Goal: Task Accomplishment & Management: Use online tool/utility

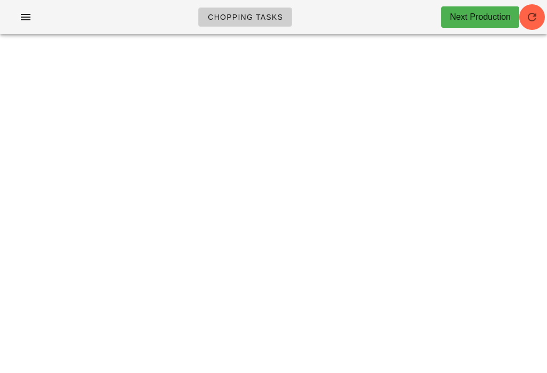
click at [544, 1] on div "Chopping Tasks Next Production" at bounding box center [273, 17] width 547 height 34
click at [540, 13] on span "button" at bounding box center [532, 17] width 26 height 13
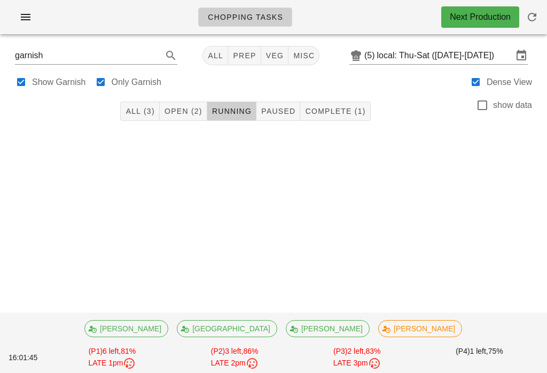
click at [539, 7] on button "button" at bounding box center [532, 17] width 26 height 26
click at [288, 49] on button "misc" at bounding box center [303, 55] width 31 height 19
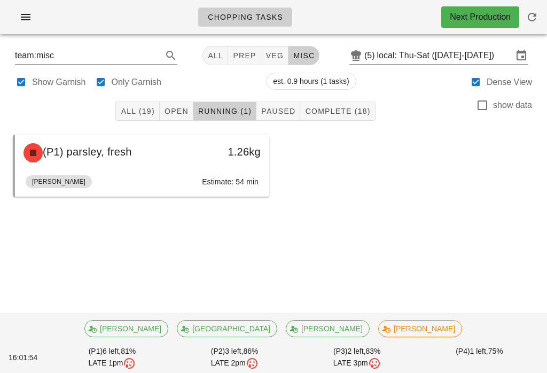
click at [269, 49] on button "veg" at bounding box center [275, 55] width 28 height 19
type input "team:veg"
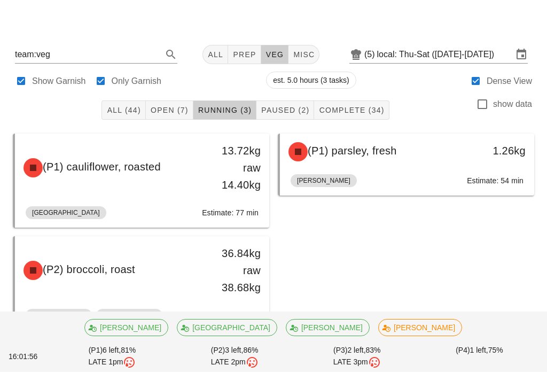
scroll to position [19, 0]
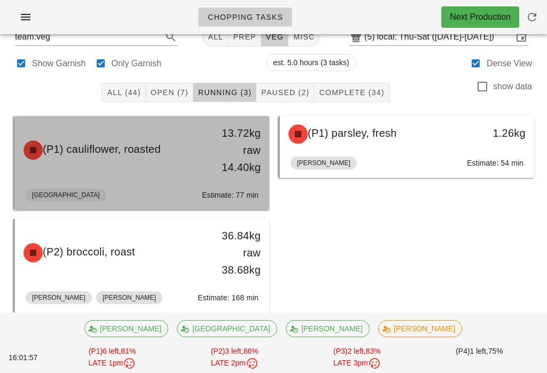
click at [217, 144] on div "13.72kg raw 14.40kg" at bounding box center [236, 149] width 50 height 51
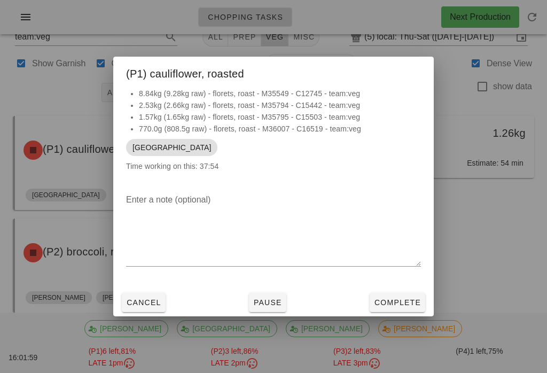
click at [401, 302] on button "Complete" at bounding box center [397, 302] width 56 height 19
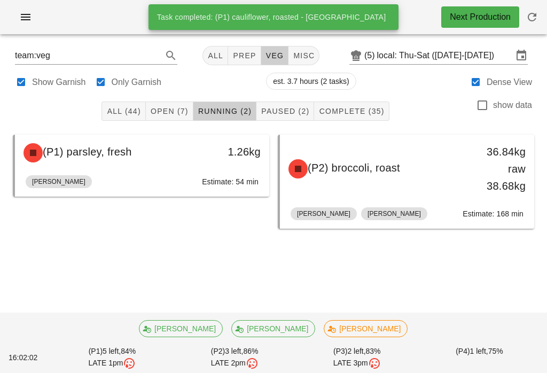
click at [371, 109] on span "Complete (35)" at bounding box center [351, 111] width 66 height 9
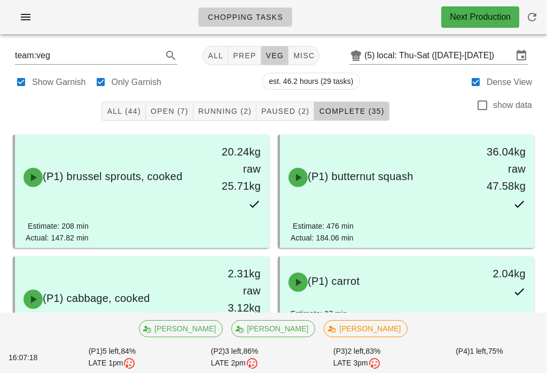
click at [291, 114] on span "Paused (2)" at bounding box center [285, 111] width 49 height 9
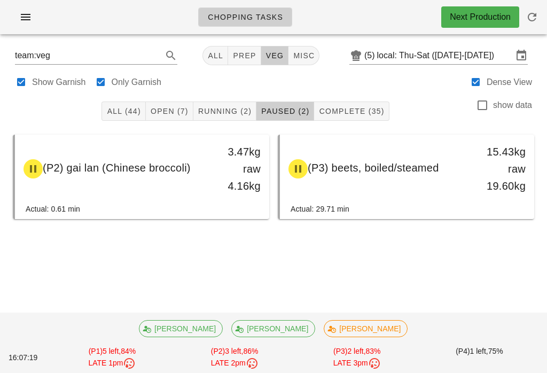
click at [228, 109] on span "Running (2)" at bounding box center [225, 111] width 54 height 9
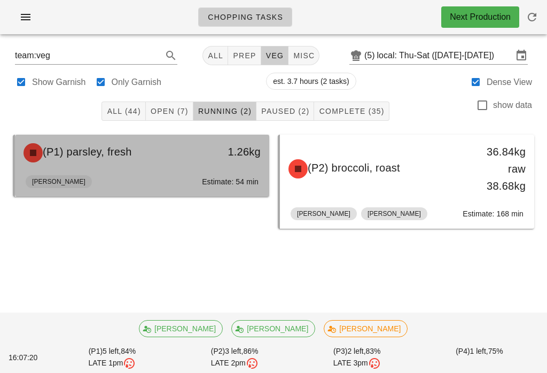
click at [212, 168] on div "1.26kg" at bounding box center [235, 153] width 62 height 32
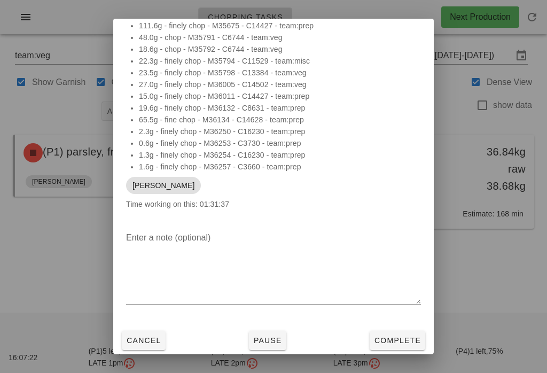
scroll to position [100, 0]
click at [391, 345] on button "Complete" at bounding box center [397, 339] width 56 height 19
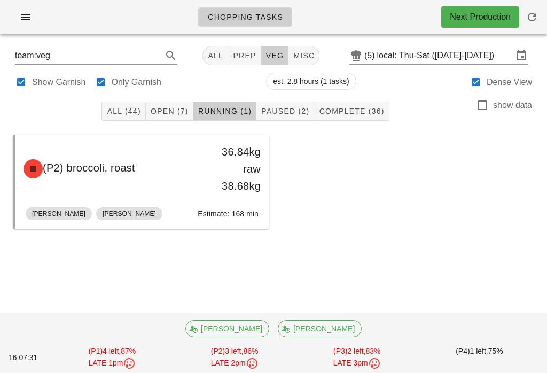
click at [181, 108] on span "Open (7)" at bounding box center [169, 111] width 38 height 9
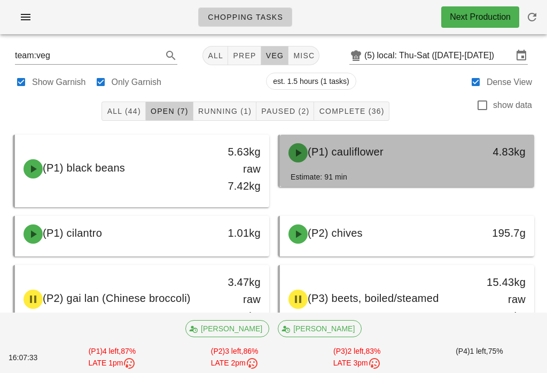
click at [407, 170] on div "(P1) cauliflower 4.83kg" at bounding box center [407, 153] width 254 height 36
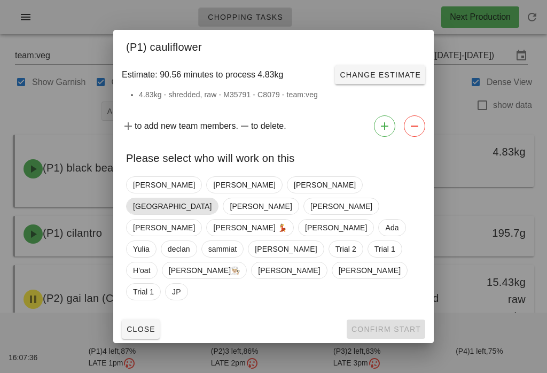
click at [211, 212] on span "[GEOGRAPHIC_DATA]" at bounding box center [172, 206] width 78 height 16
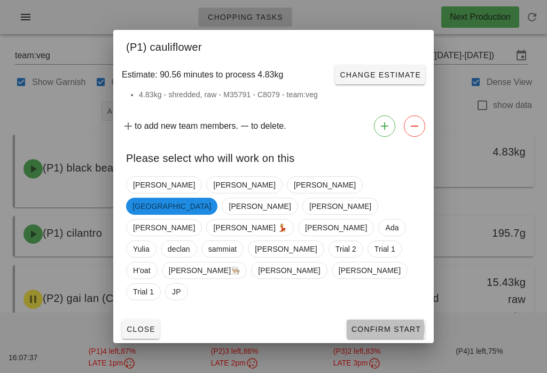
click at [398, 319] on button "Confirm Start" at bounding box center [385, 328] width 78 height 19
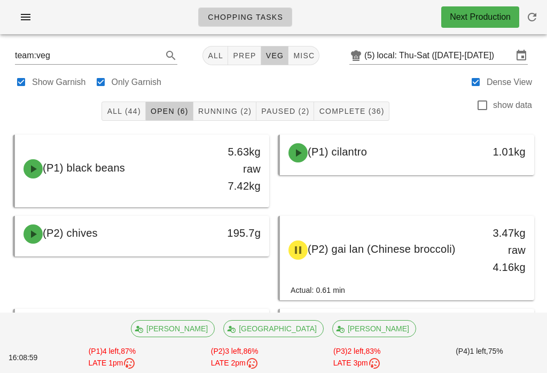
click at [241, 114] on span "Running (2)" at bounding box center [225, 111] width 54 height 9
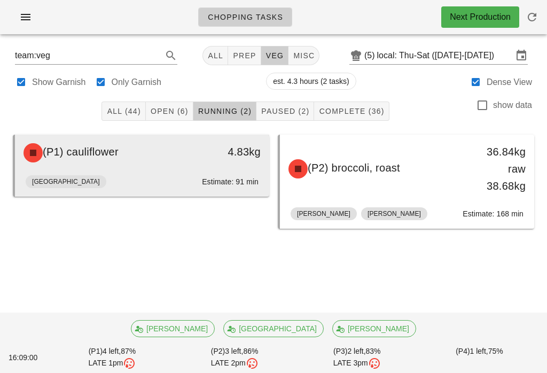
click at [163, 170] on div "(P1) cauliflower 4.83kg" at bounding box center [142, 153] width 254 height 36
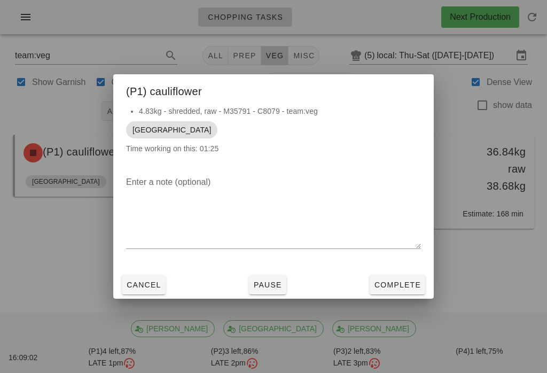
scroll to position [17, 0]
click at [291, 295] on div "Cancel Pause Complete" at bounding box center [273, 285] width 320 height 28
click at [282, 267] on div "Enter a note (optional)" at bounding box center [273, 219] width 320 height 104
click at [271, 277] on button "Pause" at bounding box center [267, 284] width 37 height 19
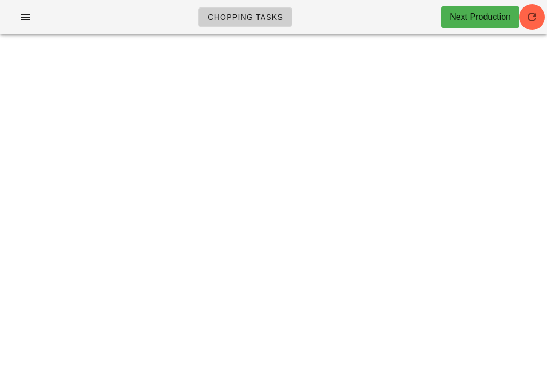
click at [538, 14] on icon "button" at bounding box center [531, 17] width 13 height 13
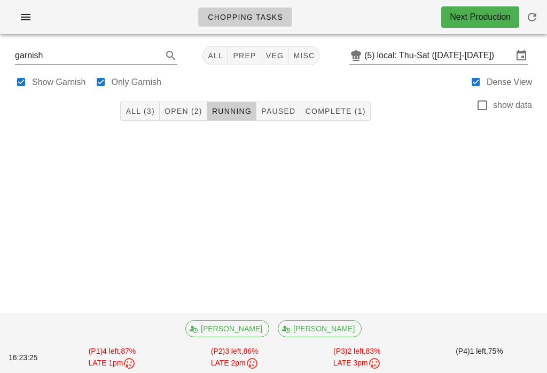
click at [278, 37] on div "Chopping Tasks Next Production" at bounding box center [273, 21] width 547 height 43
click at [272, 53] on span "veg" at bounding box center [274, 55] width 19 height 9
type input "team:veg"
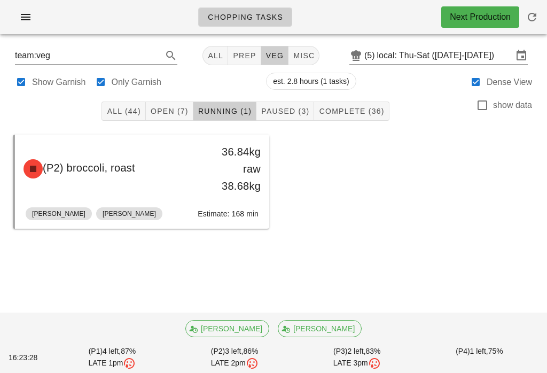
click at [301, 104] on button "Paused (3)" at bounding box center [285, 110] width 58 height 19
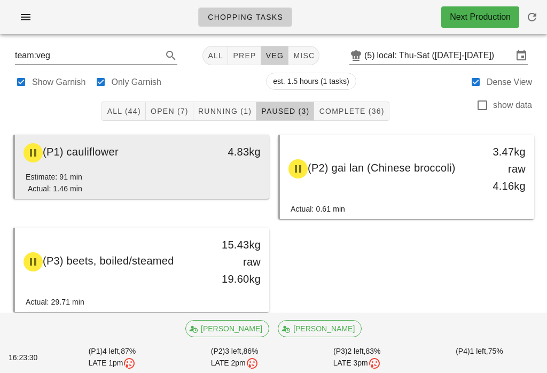
click at [234, 168] on div "4.83kg" at bounding box center [235, 153] width 62 height 32
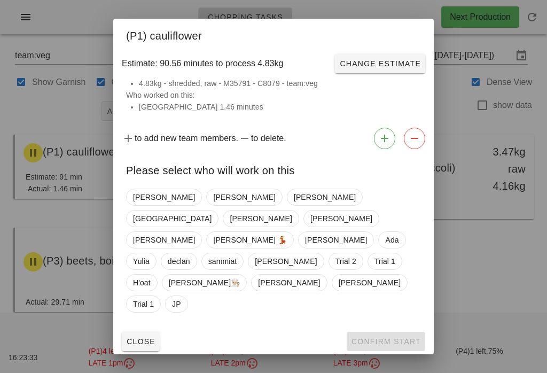
click at [269, 207] on div "[PERSON_NAME] [PERSON_NAME] Milan [PERSON_NAME] [PERSON_NAME] 💃 [PERSON_NAME] A…" at bounding box center [273, 250] width 295 height 132
click at [211, 210] on span "[GEOGRAPHIC_DATA]" at bounding box center [172, 218] width 78 height 16
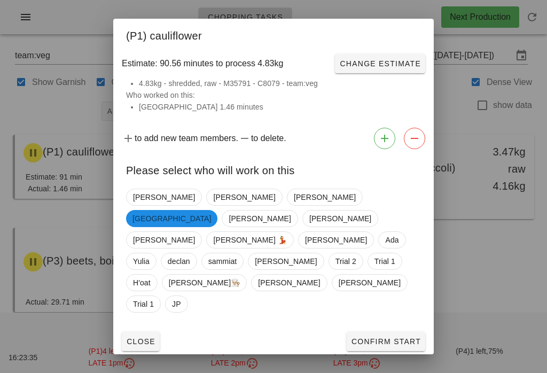
click at [387, 332] on button "Confirm Start" at bounding box center [385, 341] width 78 height 19
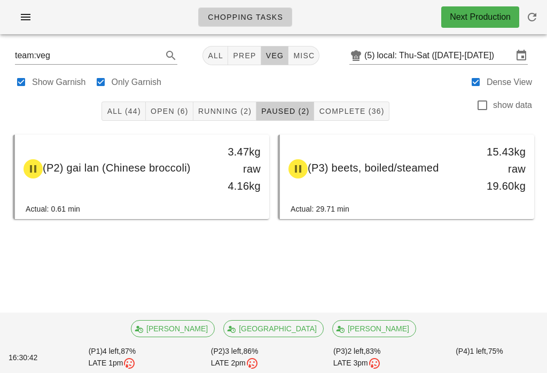
click at [237, 103] on button "Running (2)" at bounding box center [224, 110] width 63 height 19
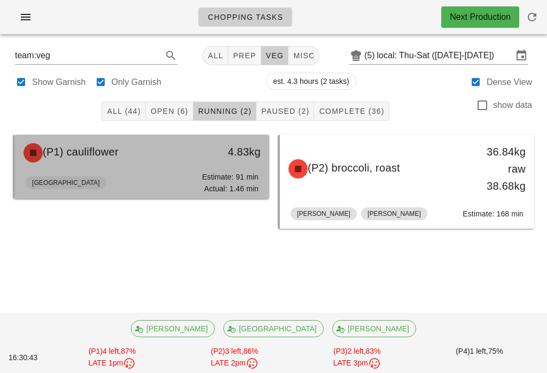
click at [198, 169] on div "(P1) cauliflower 4.83kg" at bounding box center [142, 153] width 254 height 36
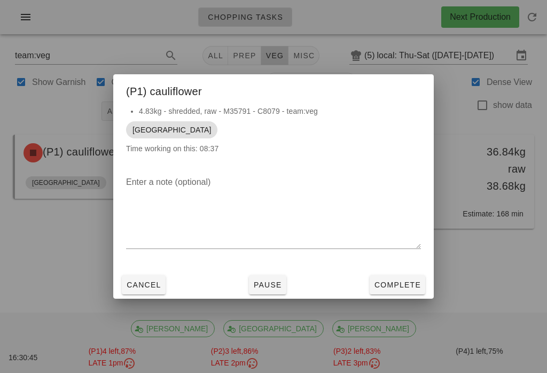
click at [404, 281] on span "Complete" at bounding box center [397, 284] width 47 height 9
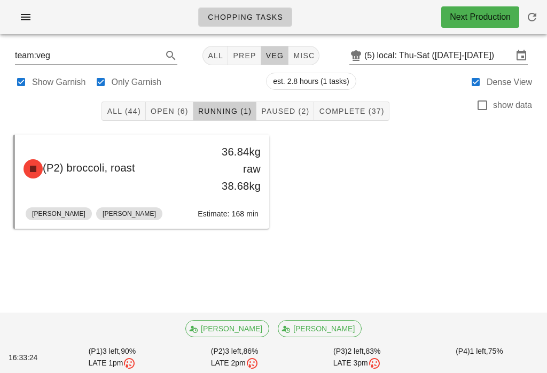
click at [177, 117] on button "Open (6)" at bounding box center [170, 110] width 48 height 19
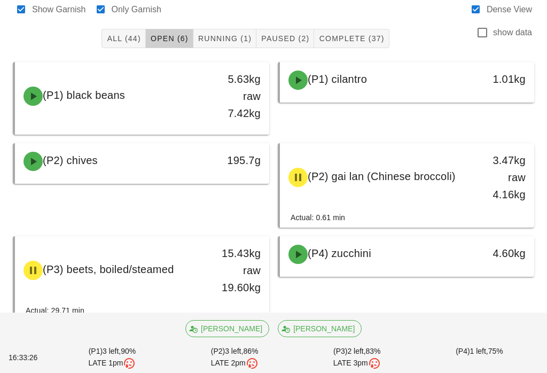
scroll to position [81, 0]
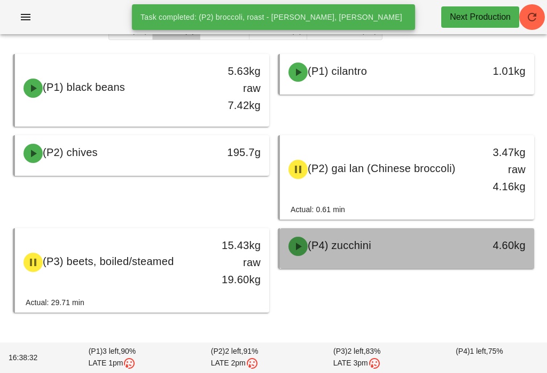
click at [494, 248] on div "4.60kg" at bounding box center [501, 244] width 50 height 17
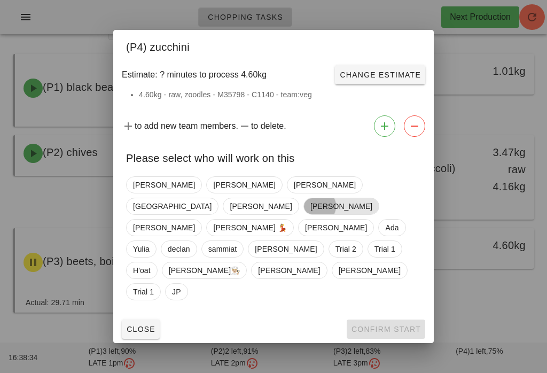
click at [336, 214] on span "[PERSON_NAME]" at bounding box center [341, 206] width 62 height 16
click at [388, 319] on button "Confirm Start" at bounding box center [385, 328] width 78 height 19
